Goal: Transaction & Acquisition: Book appointment/travel/reservation

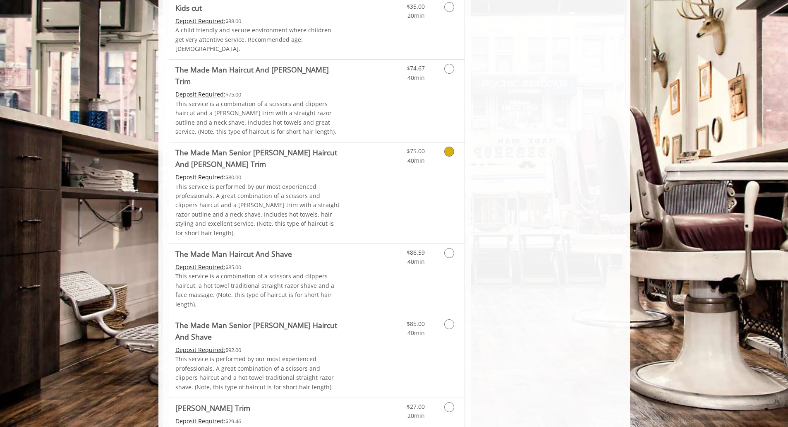
scroll to position [579, 0]
click at [450, 247] on icon "Grooming services" at bounding box center [449, 252] width 10 height 10
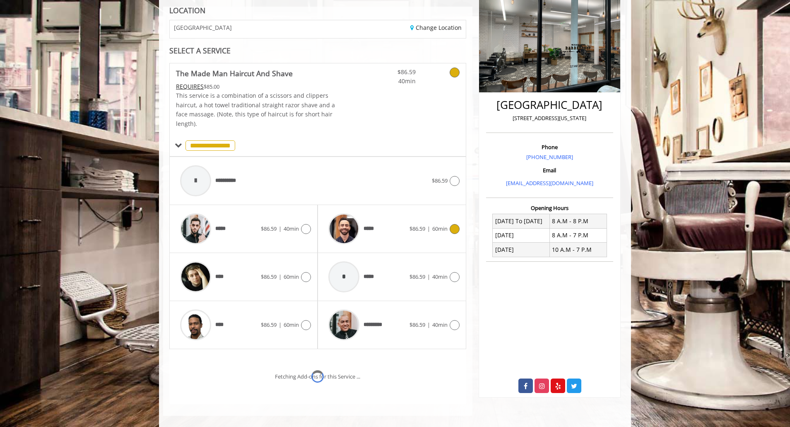
scroll to position [156, 0]
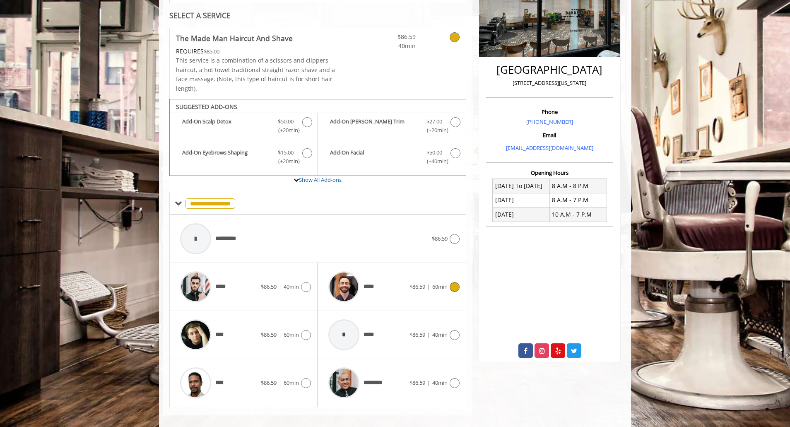
click at [452, 282] on icon at bounding box center [454, 287] width 10 height 10
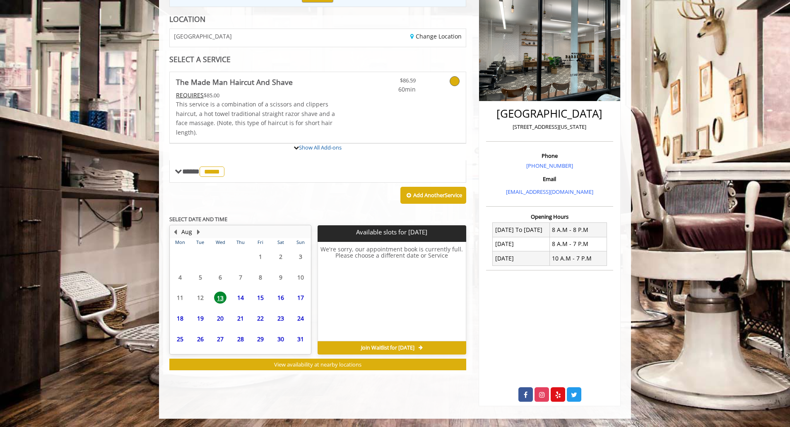
scroll to position [148, 0]
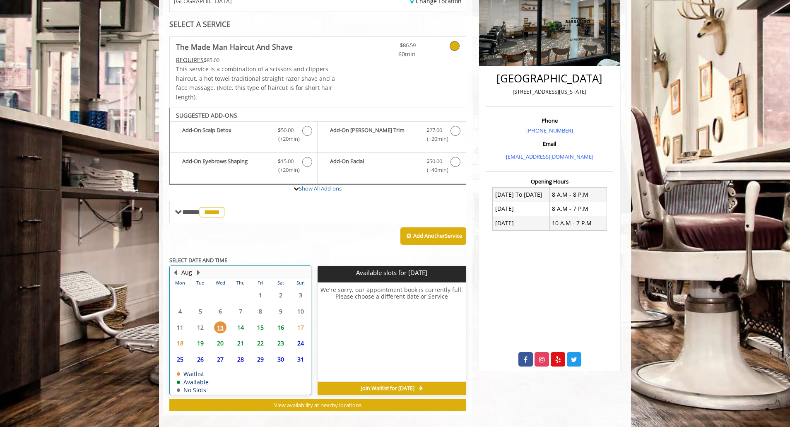
click at [240, 319] on td "14" at bounding box center [240, 327] width 20 height 16
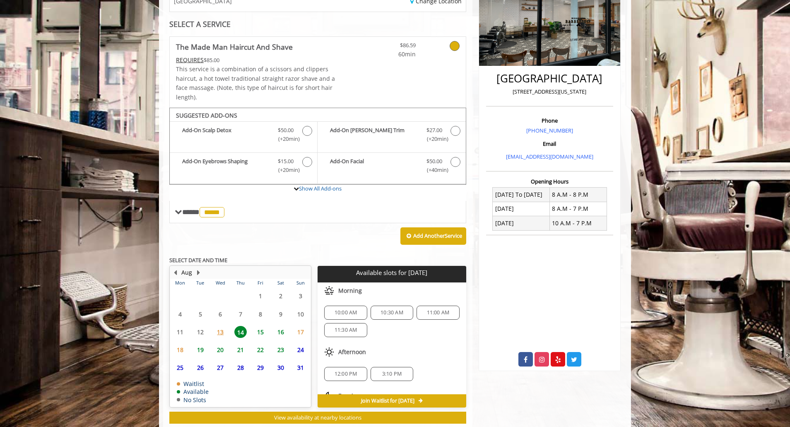
scroll to position [160, 0]
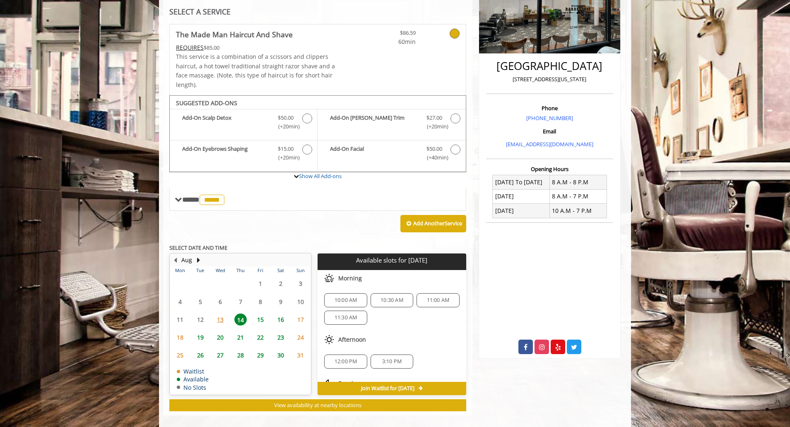
click at [348, 297] on span "10:00 AM" at bounding box center [345, 300] width 23 height 7
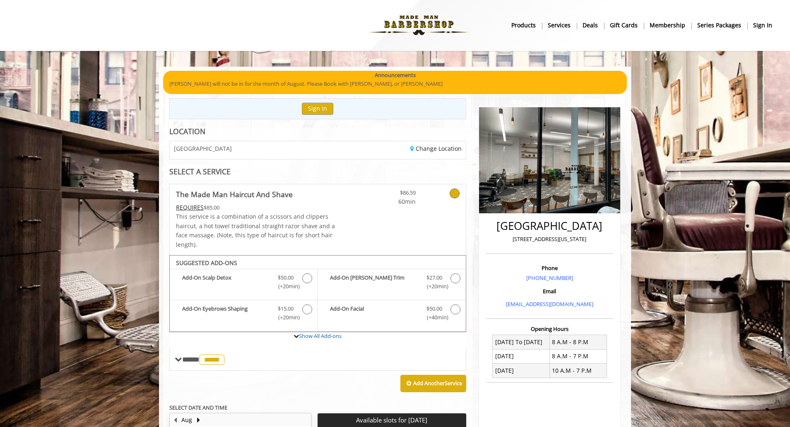
scroll to position [0, 0]
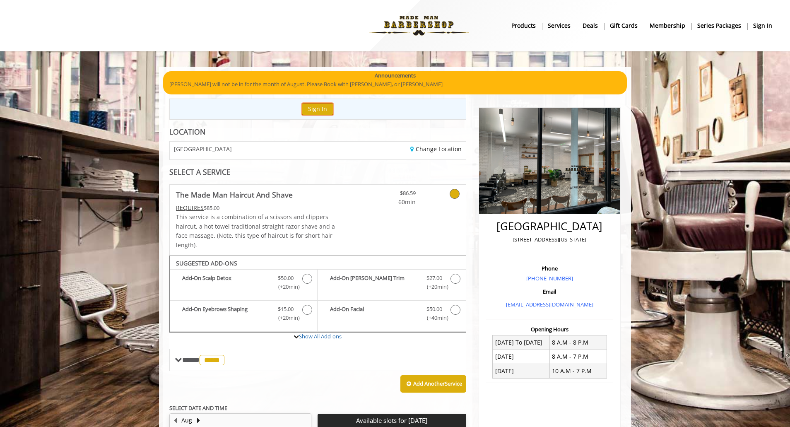
click at [310, 106] on button "Sign In" at bounding box center [317, 109] width 31 height 12
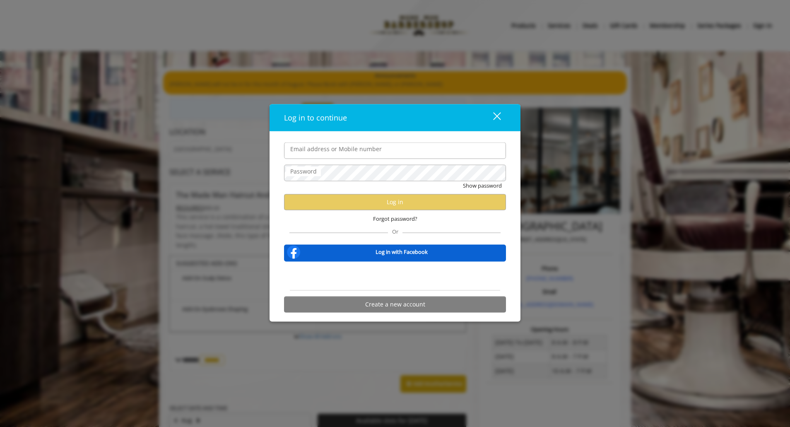
click at [350, 157] on input "Email address or Mobile number" at bounding box center [395, 150] width 222 height 17
click at [416, 143] on input "Email address or Mobile number" at bounding box center [395, 150] width 222 height 17
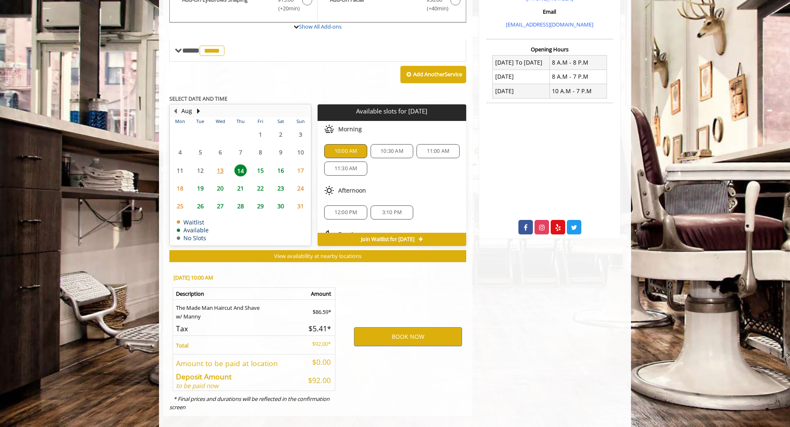
scroll to position [280, 0]
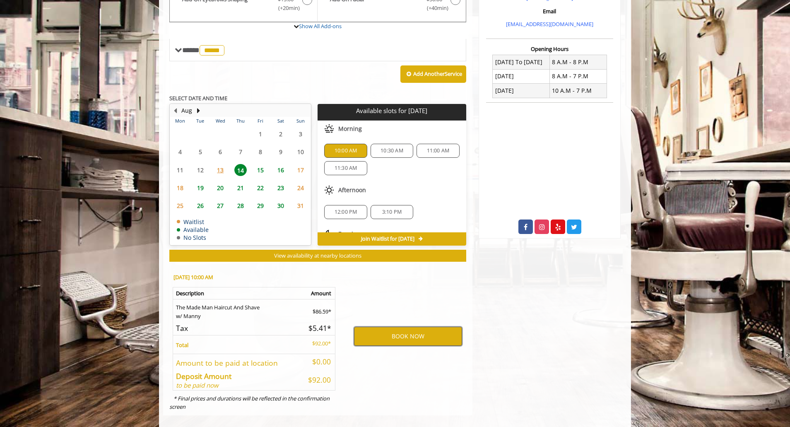
click at [410, 327] on button "BOOK NOW" at bounding box center [408, 336] width 108 height 19
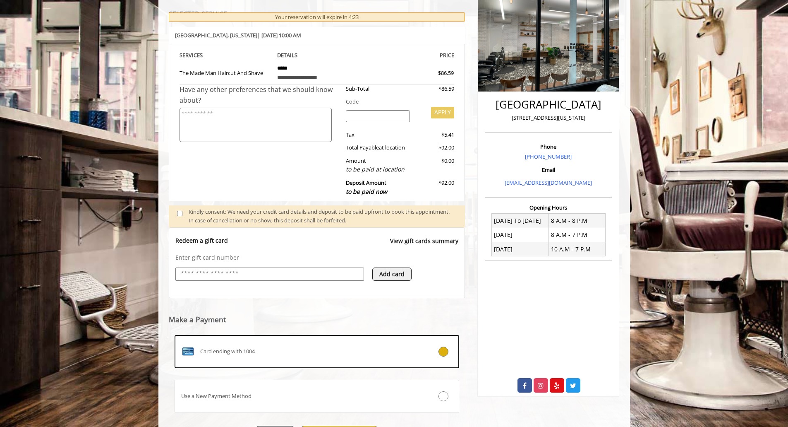
scroll to position [168, 0]
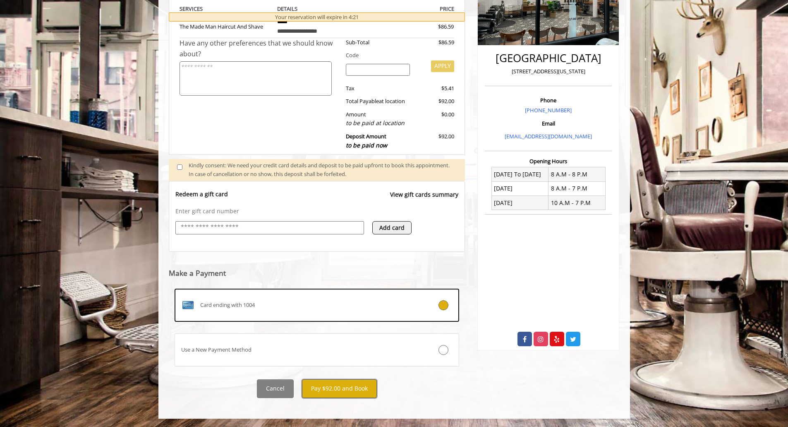
click at [362, 397] on button "Pay $92.00 and Book" at bounding box center [339, 388] width 75 height 19
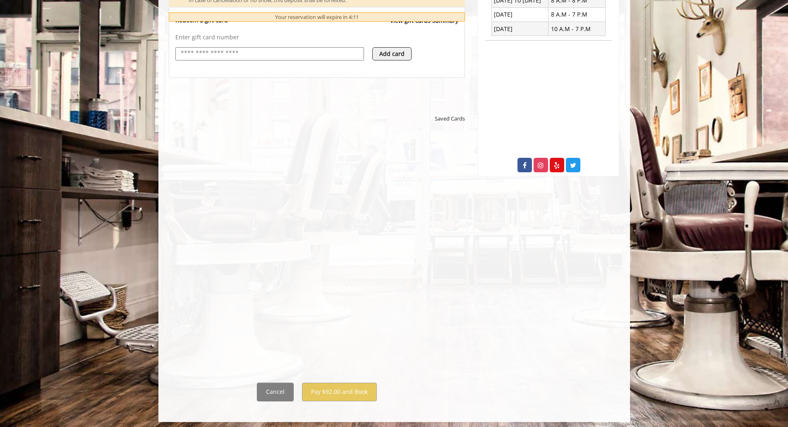
scroll to position [345, 0]
